Goal: Task Accomplishment & Management: Use online tool/utility

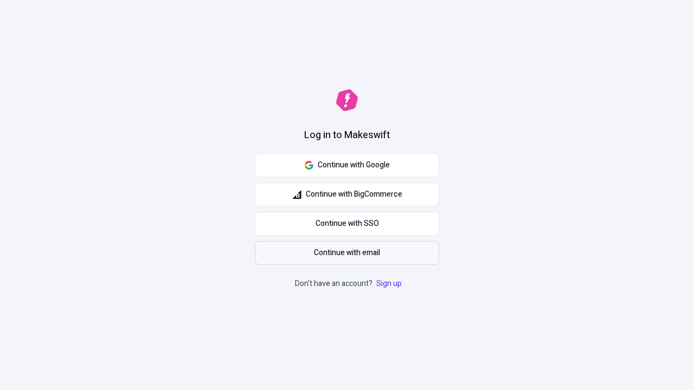
click at [347, 253] on span "Continue with email" at bounding box center [347, 253] width 66 height 12
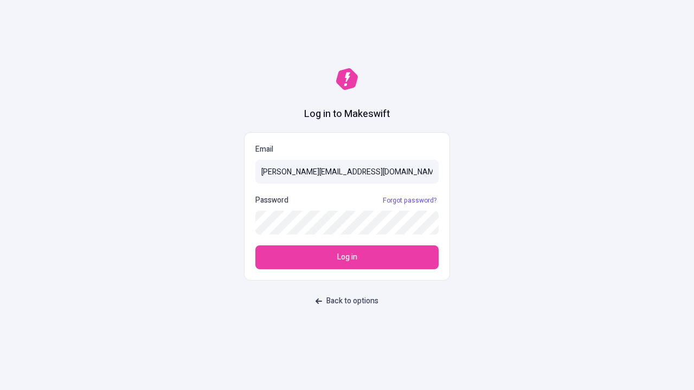
type input "[PERSON_NAME][EMAIL_ADDRESS][DOMAIN_NAME]"
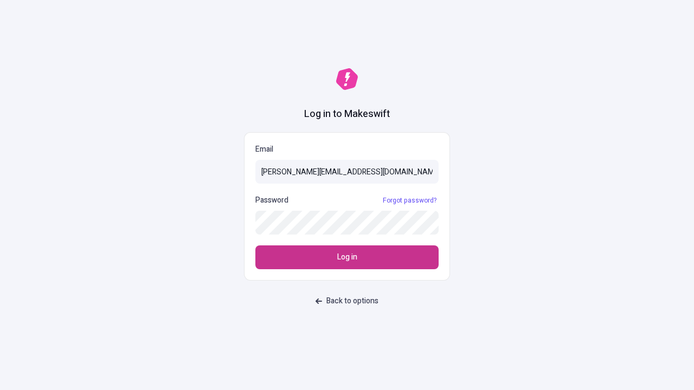
click at [347, 258] on span "Log in" at bounding box center [347, 258] width 20 height 12
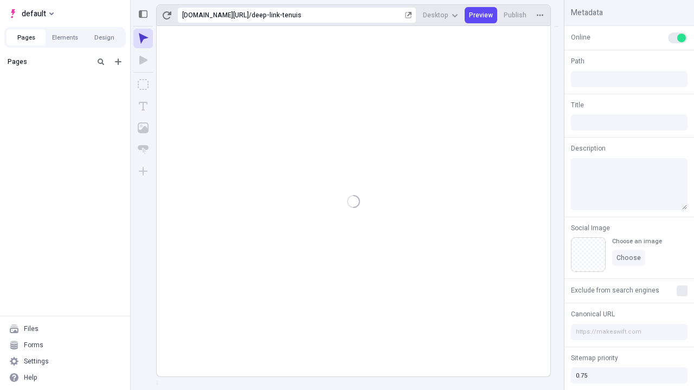
type input "/deep-link-tenuis"
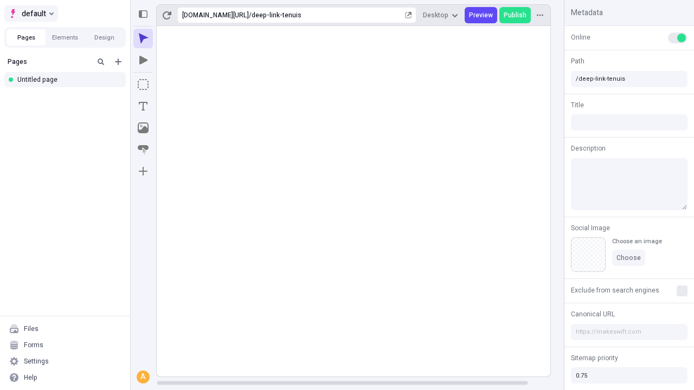
click at [30, 14] on span "default" at bounding box center [34, 13] width 24 height 13
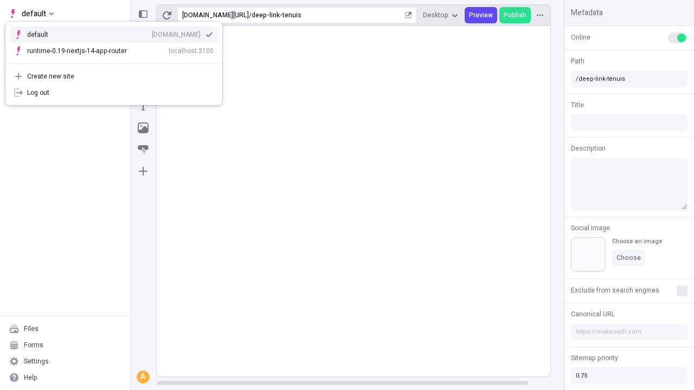
click at [114, 76] on div "Create new site" at bounding box center [120, 76] width 187 height 9
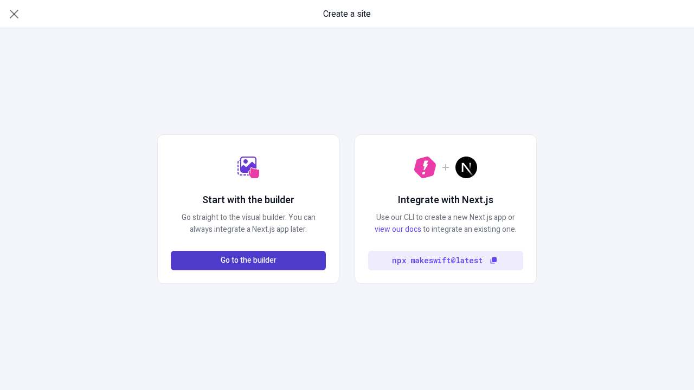
click at [248, 261] on span "Go to the builder" at bounding box center [249, 261] width 56 height 12
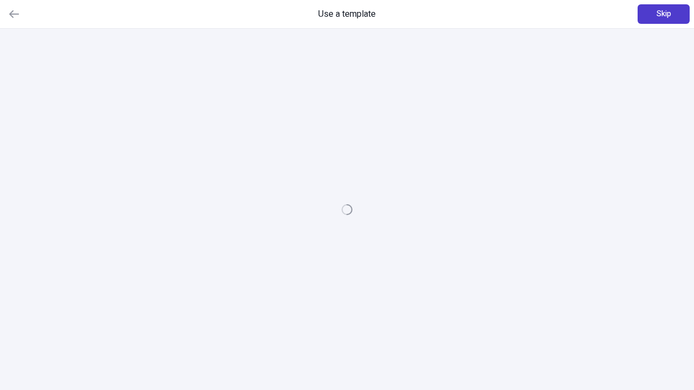
click at [664, 14] on span "Skip" at bounding box center [664, 14] width 15 height 12
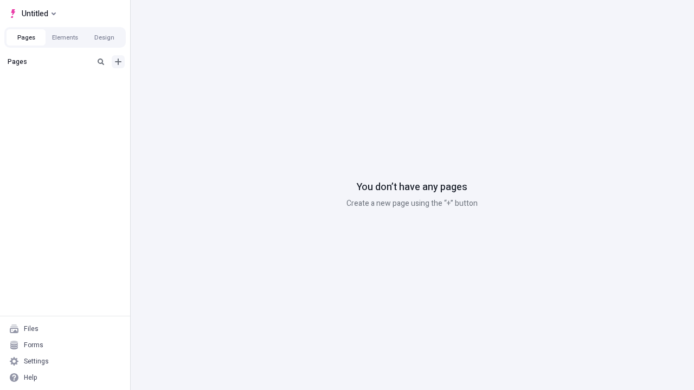
click at [118, 62] on icon "Add new" at bounding box center [118, 62] width 7 height 7
click at [68, 97] on div "Blank page" at bounding box center [68, 97] width 104 height 16
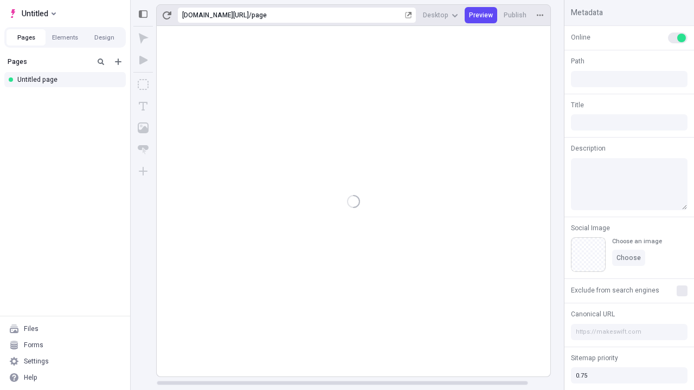
type input "/page"
click at [143, 85] on icon "Box" at bounding box center [143, 84] width 11 height 11
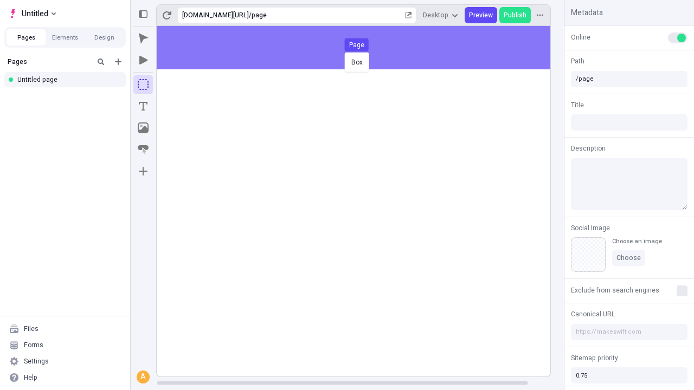
click at [364, 48] on div "Box Page" at bounding box center [347, 195] width 694 height 390
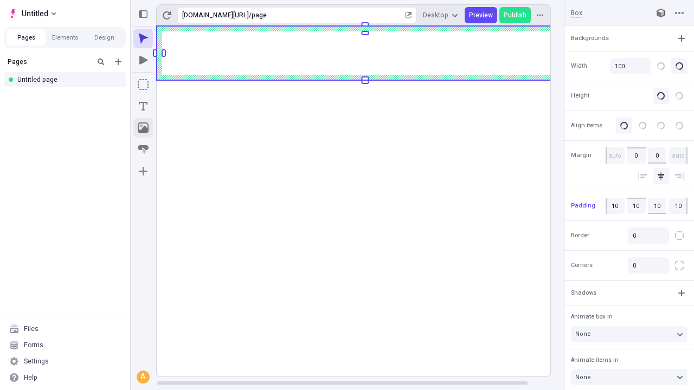
click at [143, 128] on icon "Image" at bounding box center [143, 128] width 11 height 11
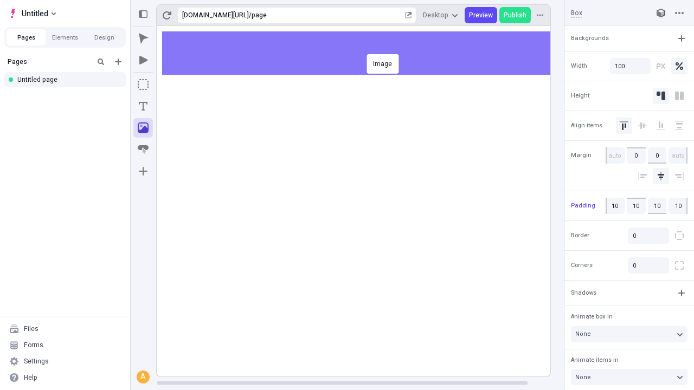
click at [364, 53] on div "Image" at bounding box center [347, 195] width 694 height 390
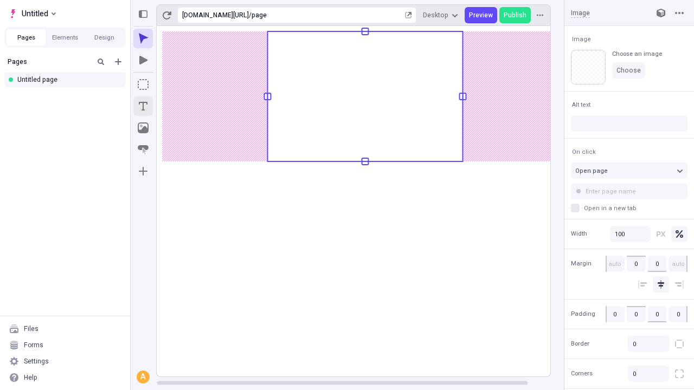
click at [143, 106] on icon "Text" at bounding box center [143, 106] width 9 height 9
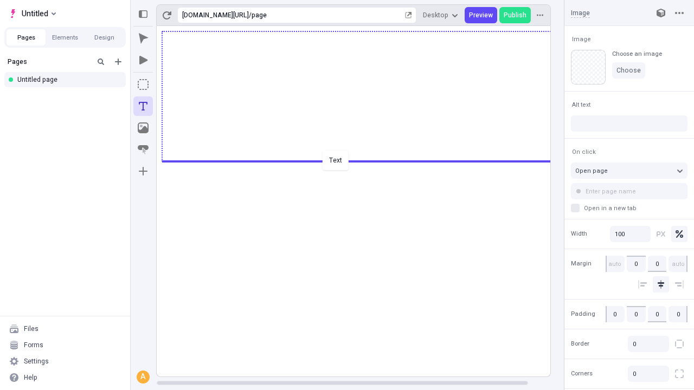
click at [364, 160] on div "Text" at bounding box center [347, 195] width 694 height 390
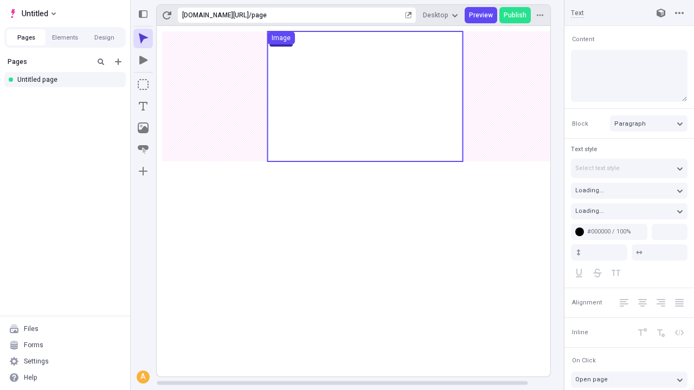
type input "18"
type input "1.5"
type textarea "Efficiently orchestrate principle-centered infrastructures, and compellingly ev…"
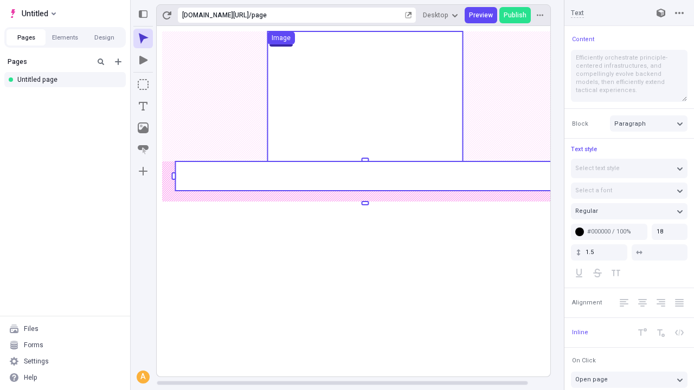
click at [364, 176] on rect at bounding box center [365, 176] width 380 height 29
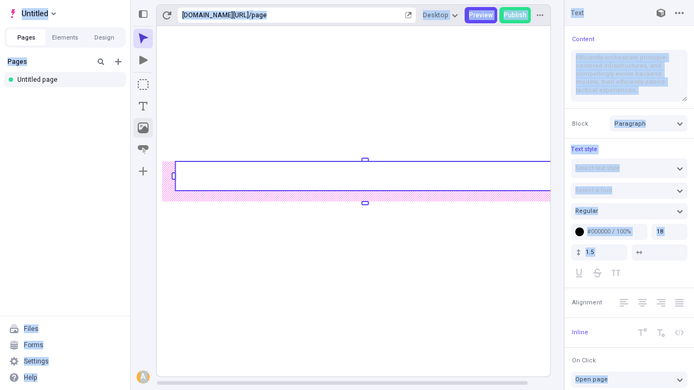
click at [143, 128] on icon "Image" at bounding box center [143, 128] width 11 height 11
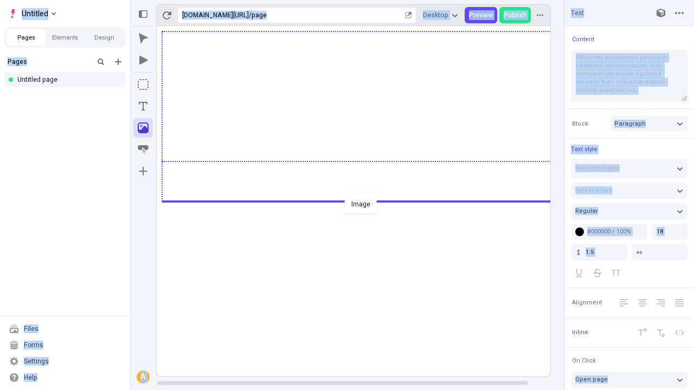
click at [364, 201] on div "Image" at bounding box center [347, 195] width 694 height 390
